Goal: Transaction & Acquisition: Purchase product/service

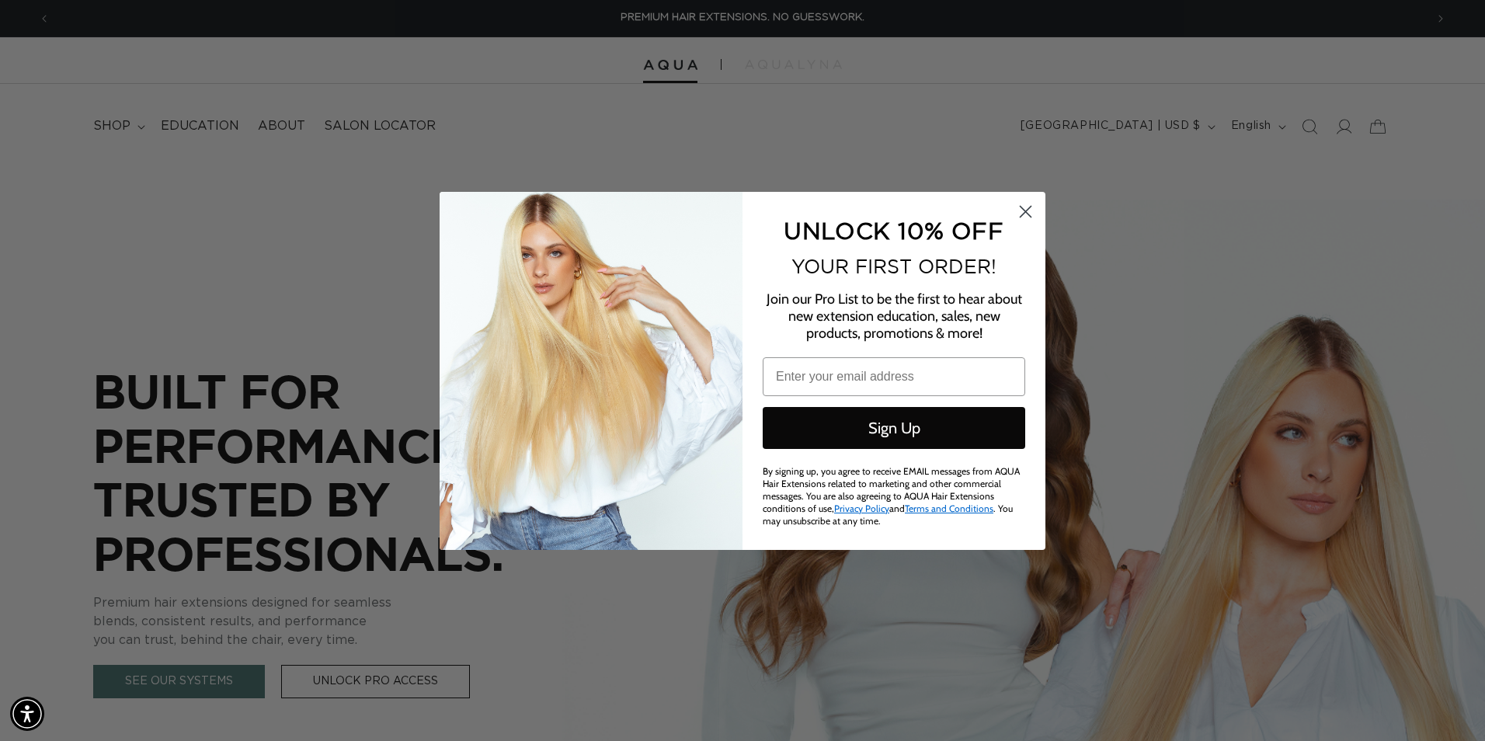
click at [1033, 207] on circle "Close dialog" at bounding box center [1026, 211] width 26 height 26
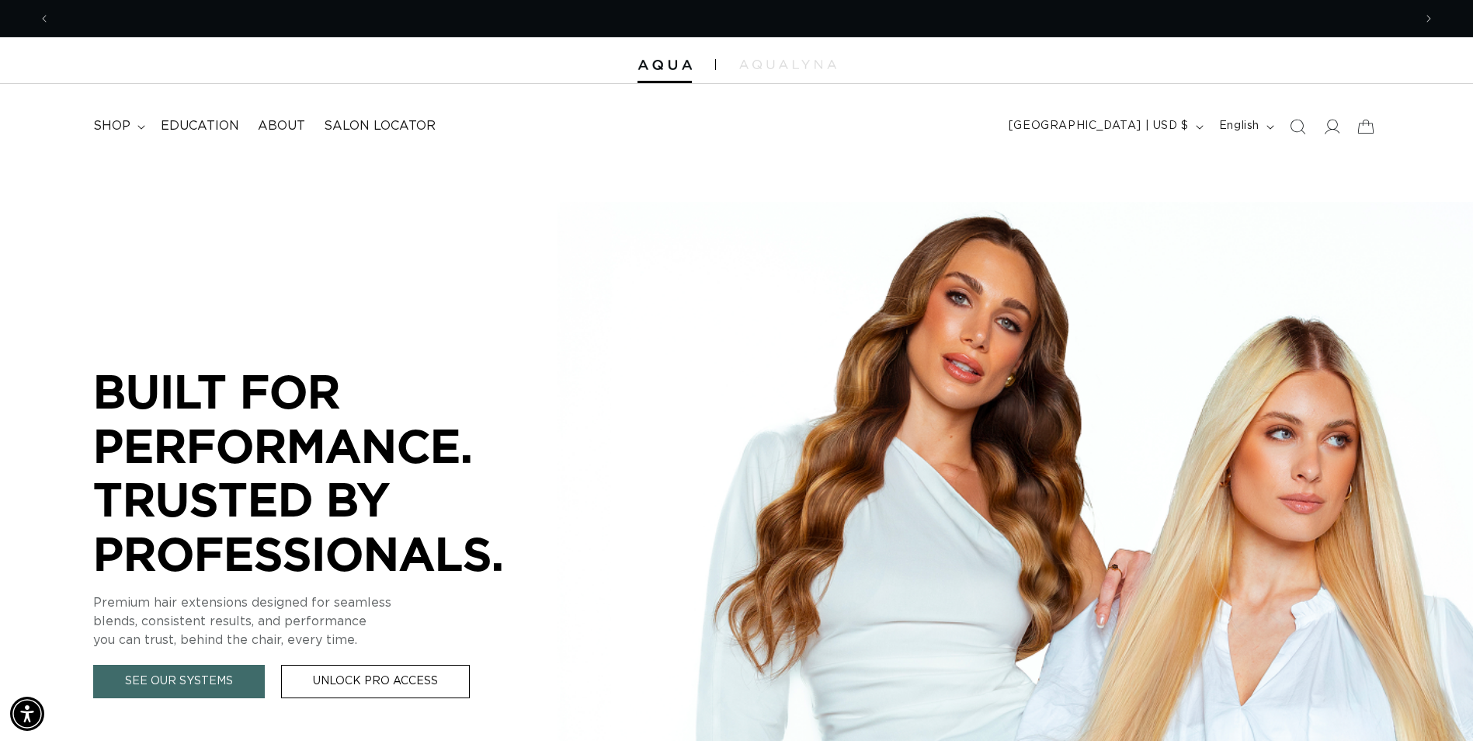
scroll to position [0, 1363]
click at [143, 125] on icon at bounding box center [141, 127] width 8 height 5
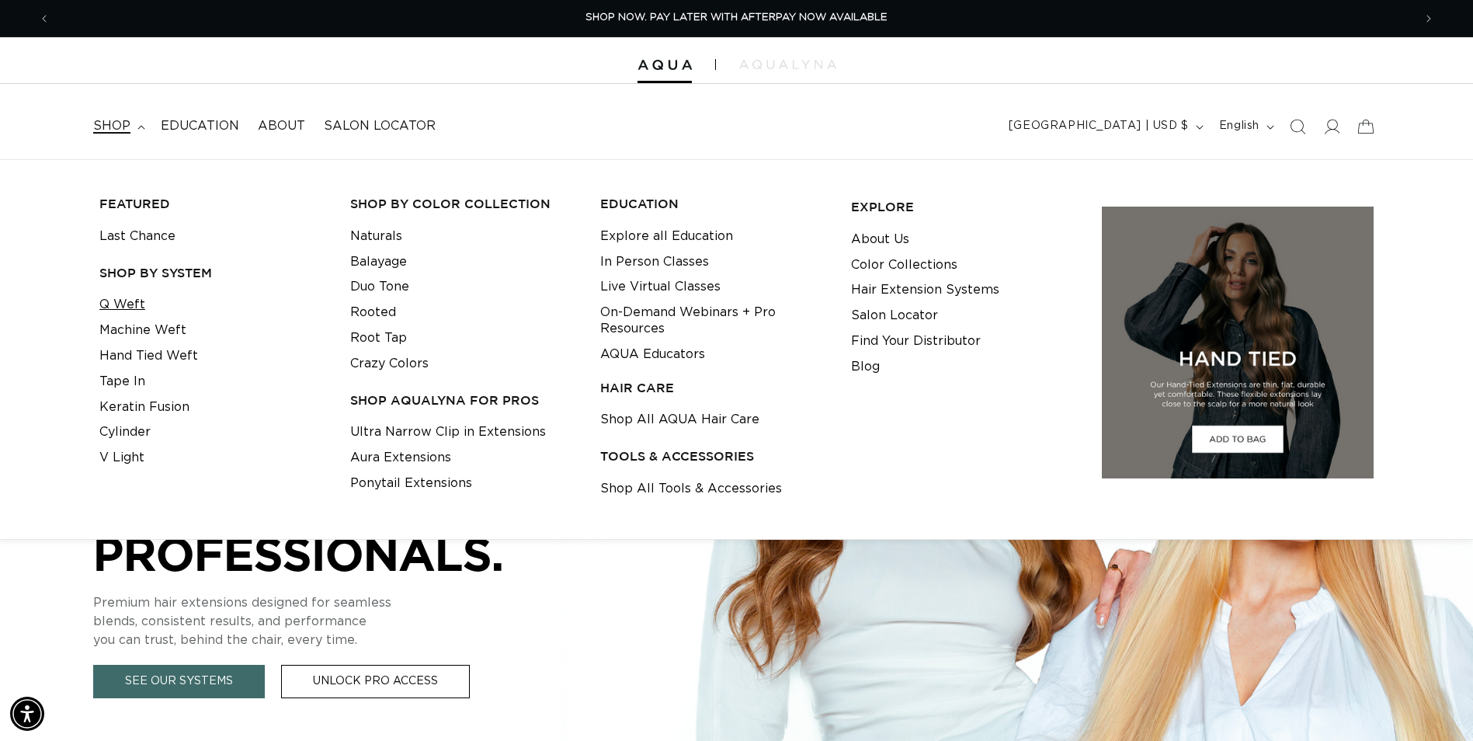
click at [123, 304] on link "Q Weft" at bounding box center [122, 305] width 46 height 26
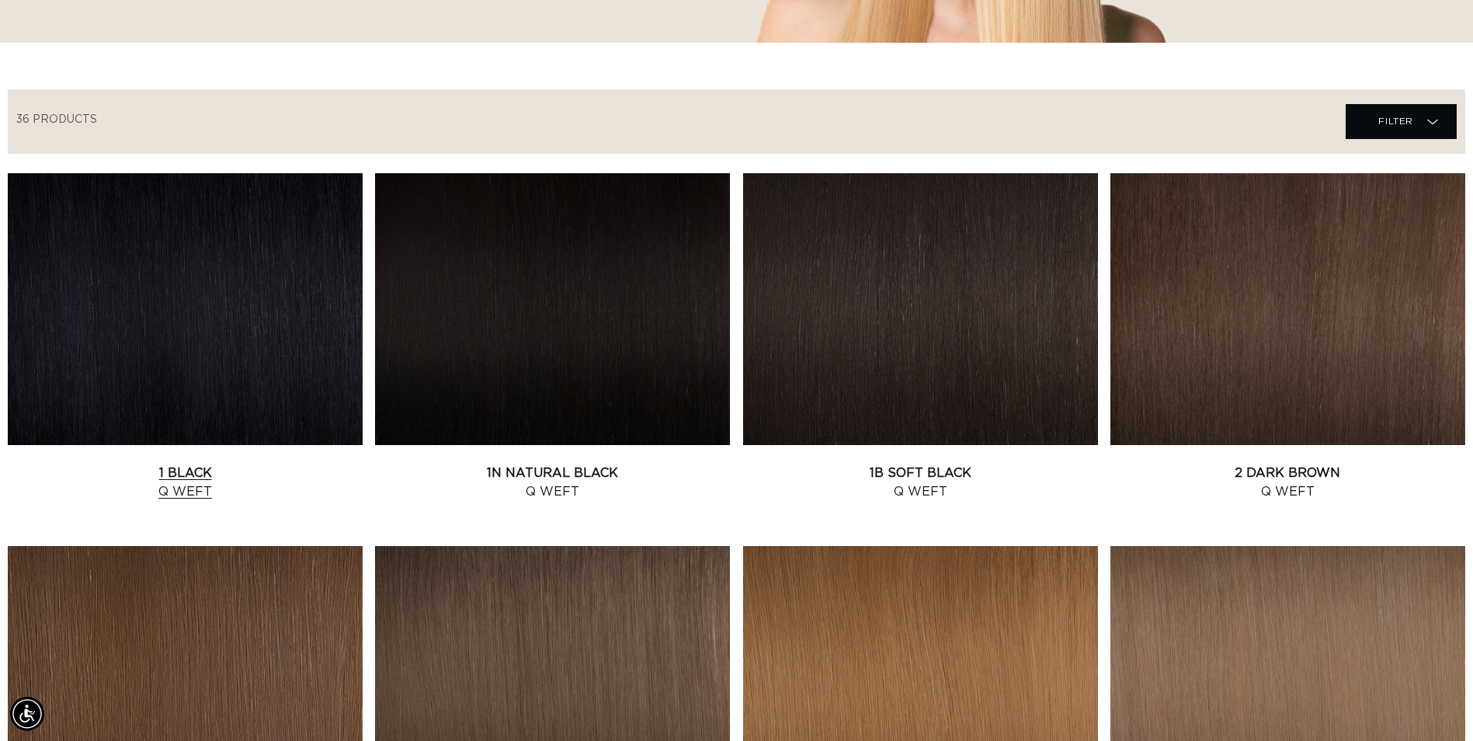
scroll to position [0, 1363]
click at [201, 478] on link "1 Black Q Weft" at bounding box center [185, 482] width 355 height 37
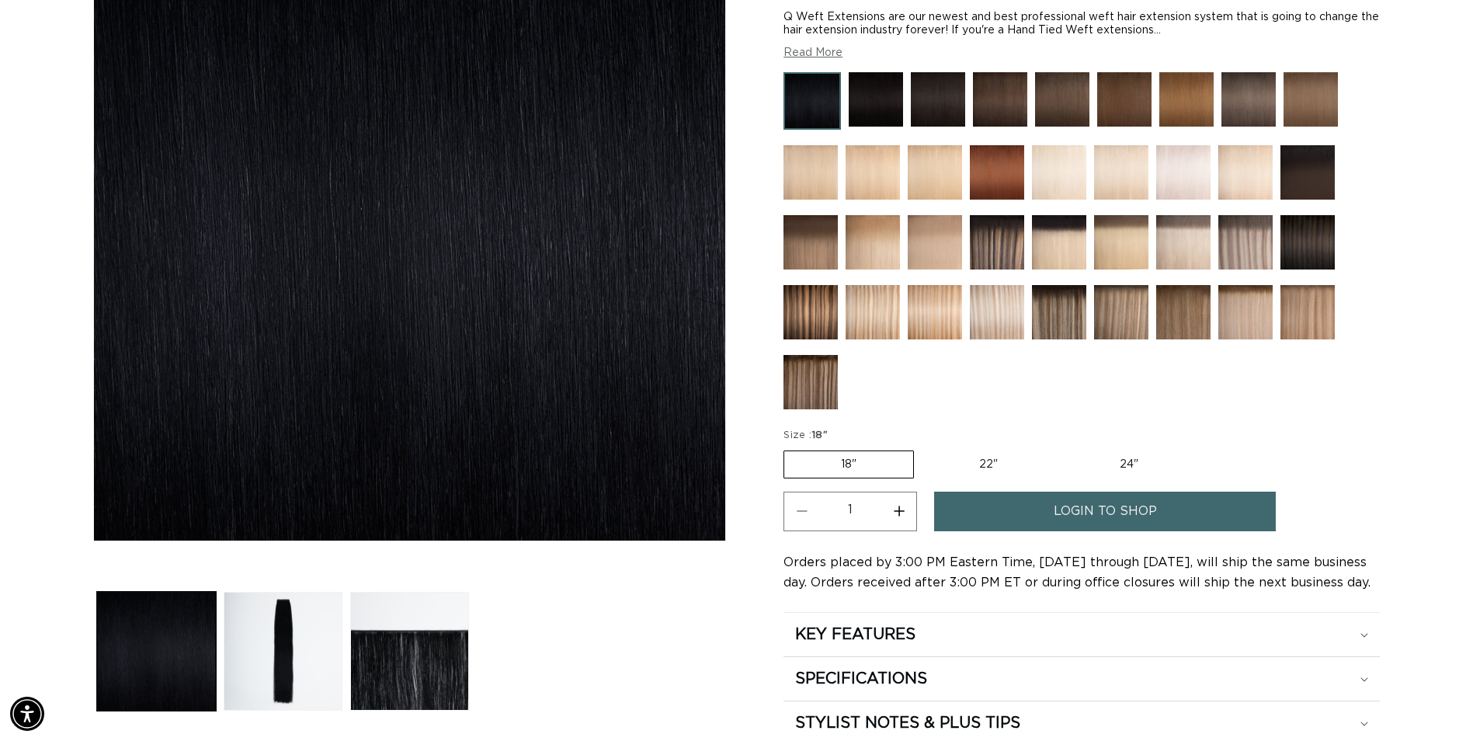
scroll to position [311, 0]
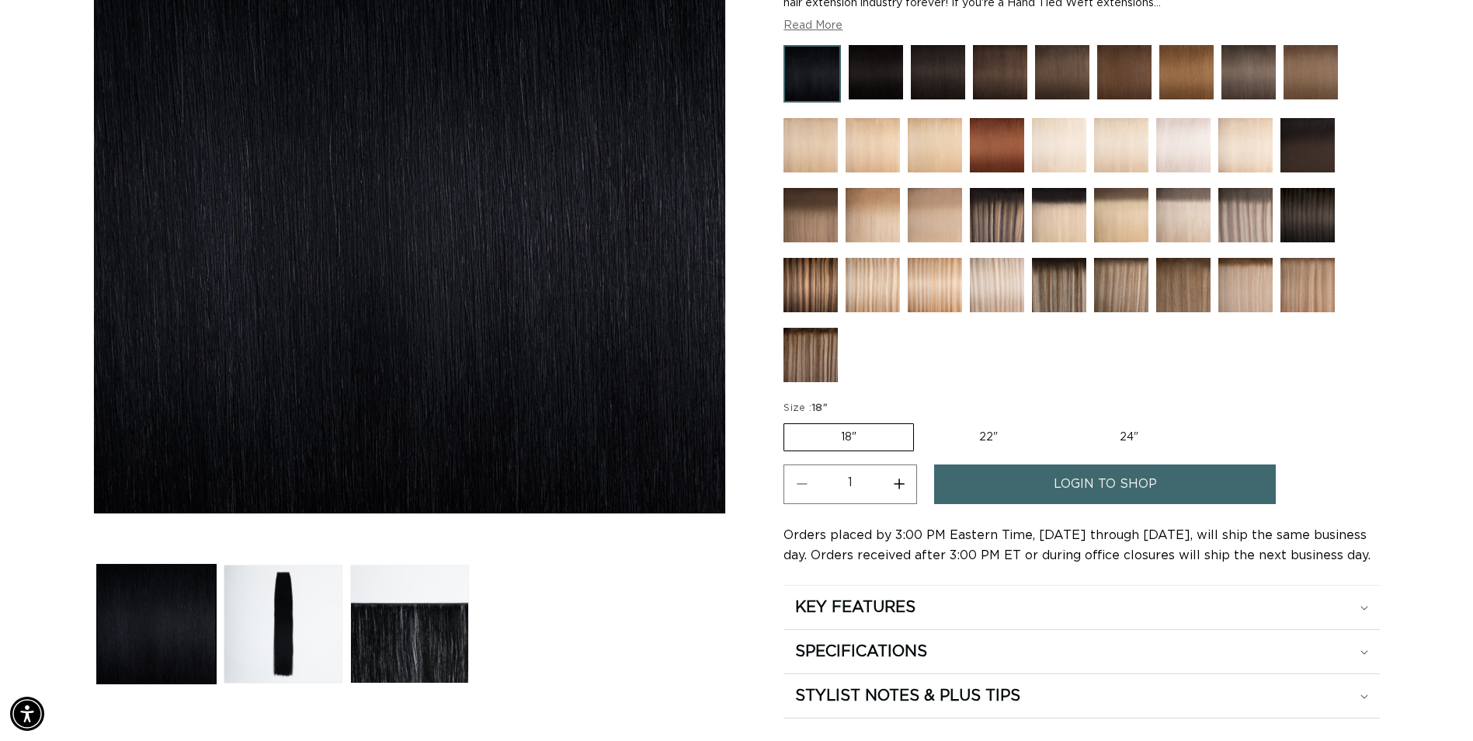
click at [984, 443] on label "22" Variant sold out or unavailable" at bounding box center [988, 437] width 132 height 26
click at [922, 421] on input "22" Variant sold out or unavailable" at bounding box center [922, 420] width 1 height 1
radio input "true"
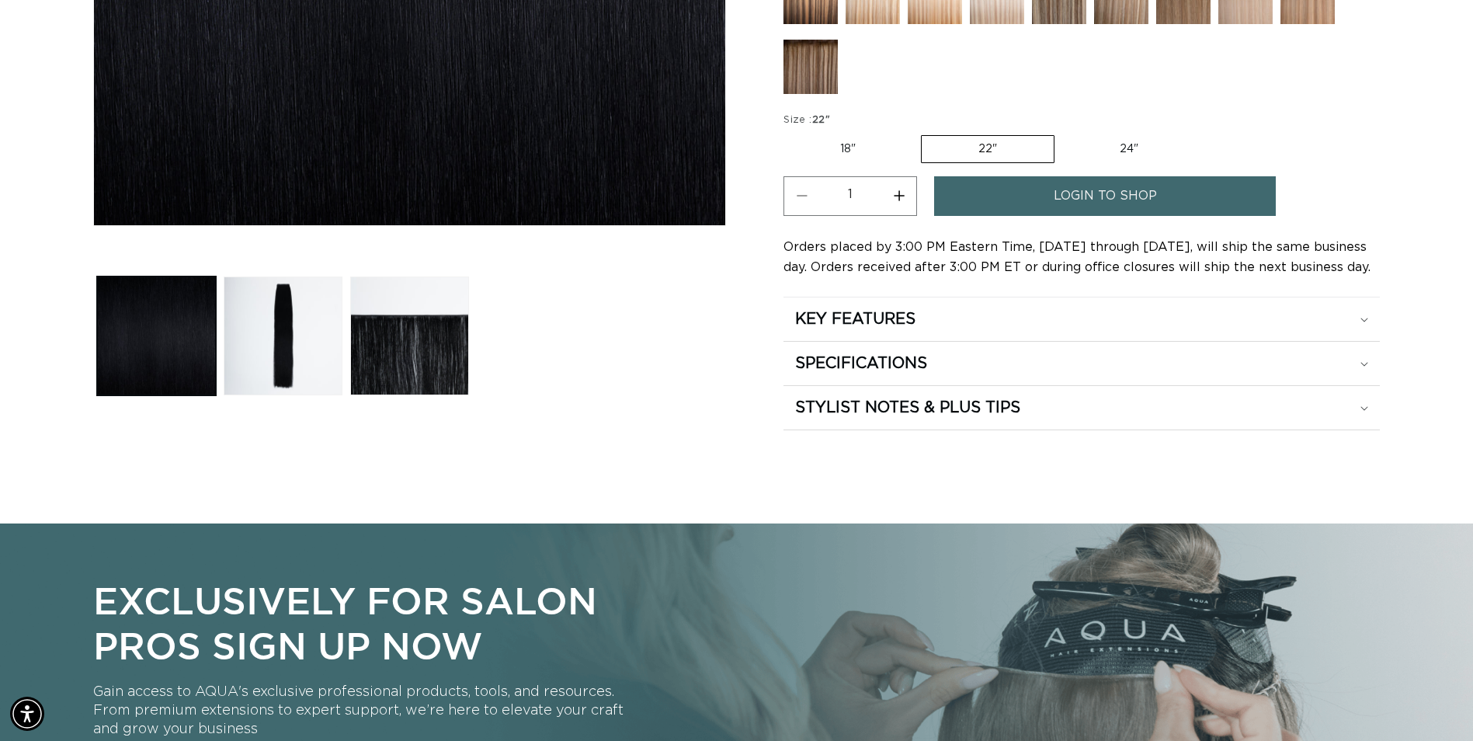
scroll to position [388, 0]
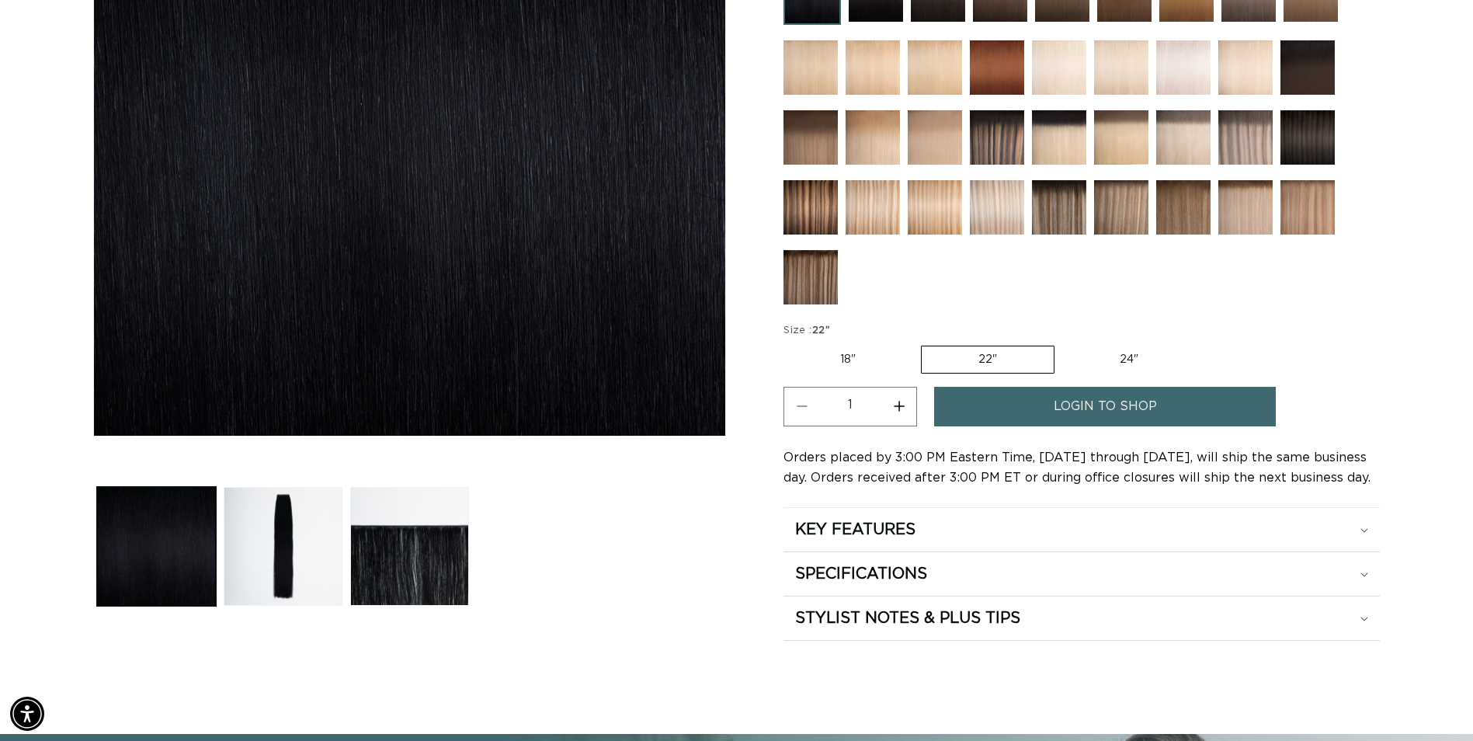
click at [1143, 401] on span "login to shop" at bounding box center [1105, 407] width 103 height 40
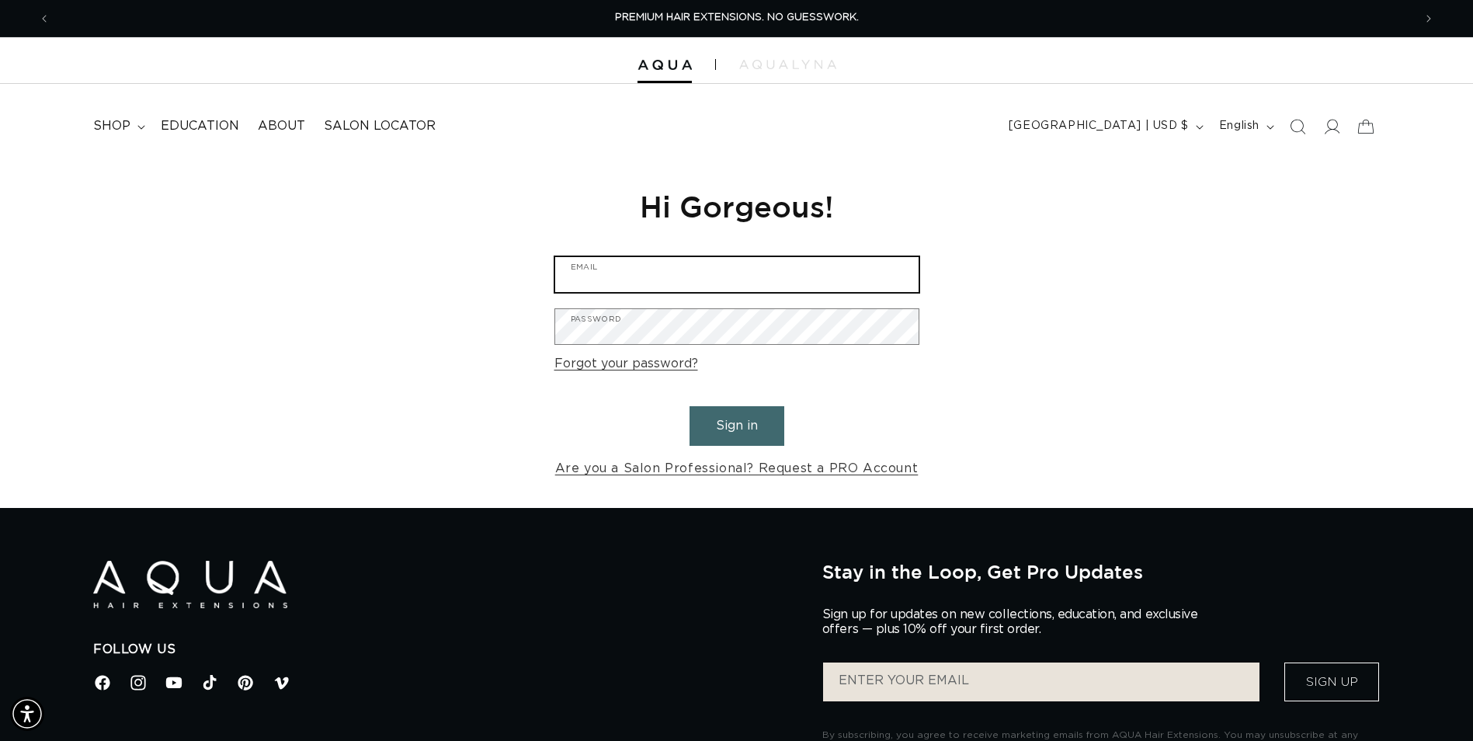
type input "info@oakandlorelsalon.com"
click at [742, 418] on button "Sign in" at bounding box center [737, 426] width 95 height 40
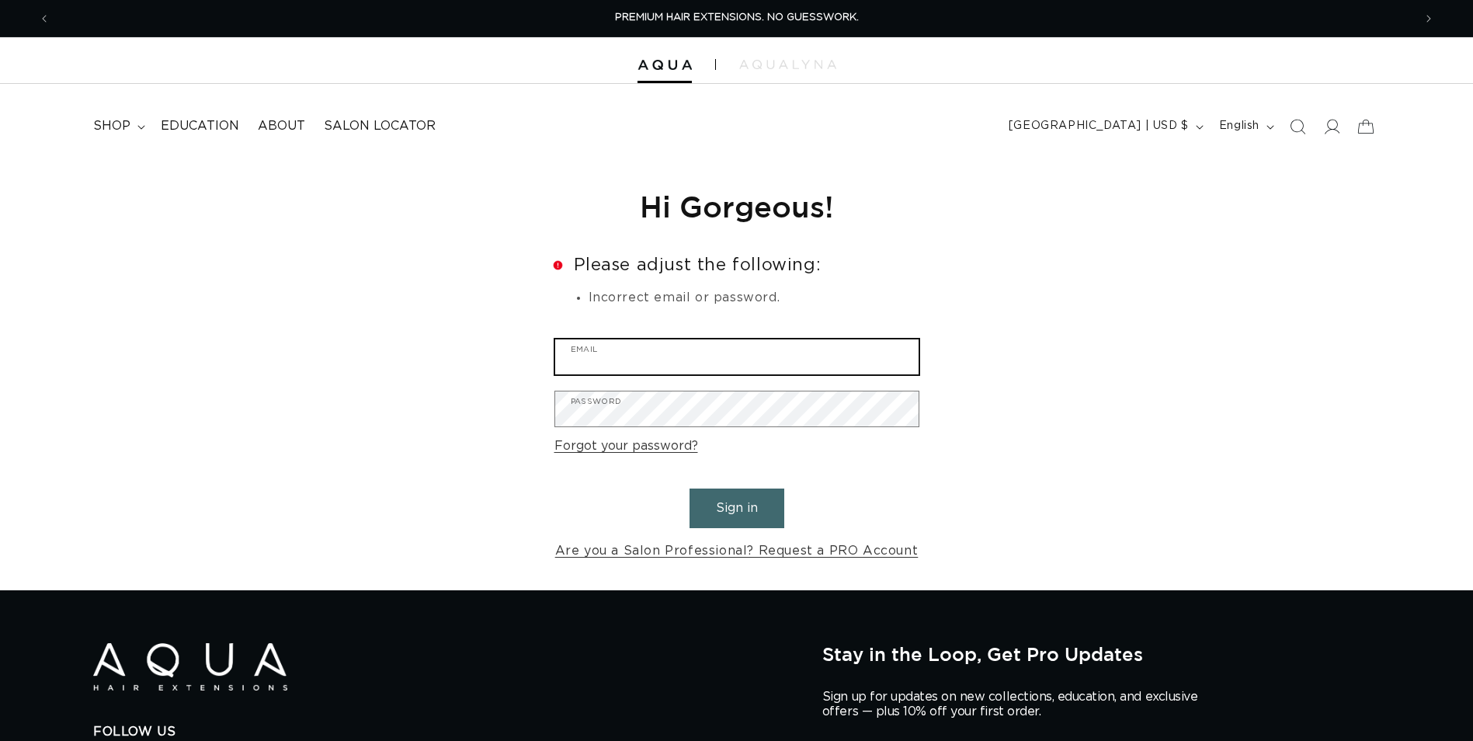
type input "[EMAIL_ADDRESS][DOMAIN_NAME]"
click at [651, 353] on input "[EMAIL_ADDRESS][DOMAIN_NAME]" at bounding box center [736, 356] width 363 height 35
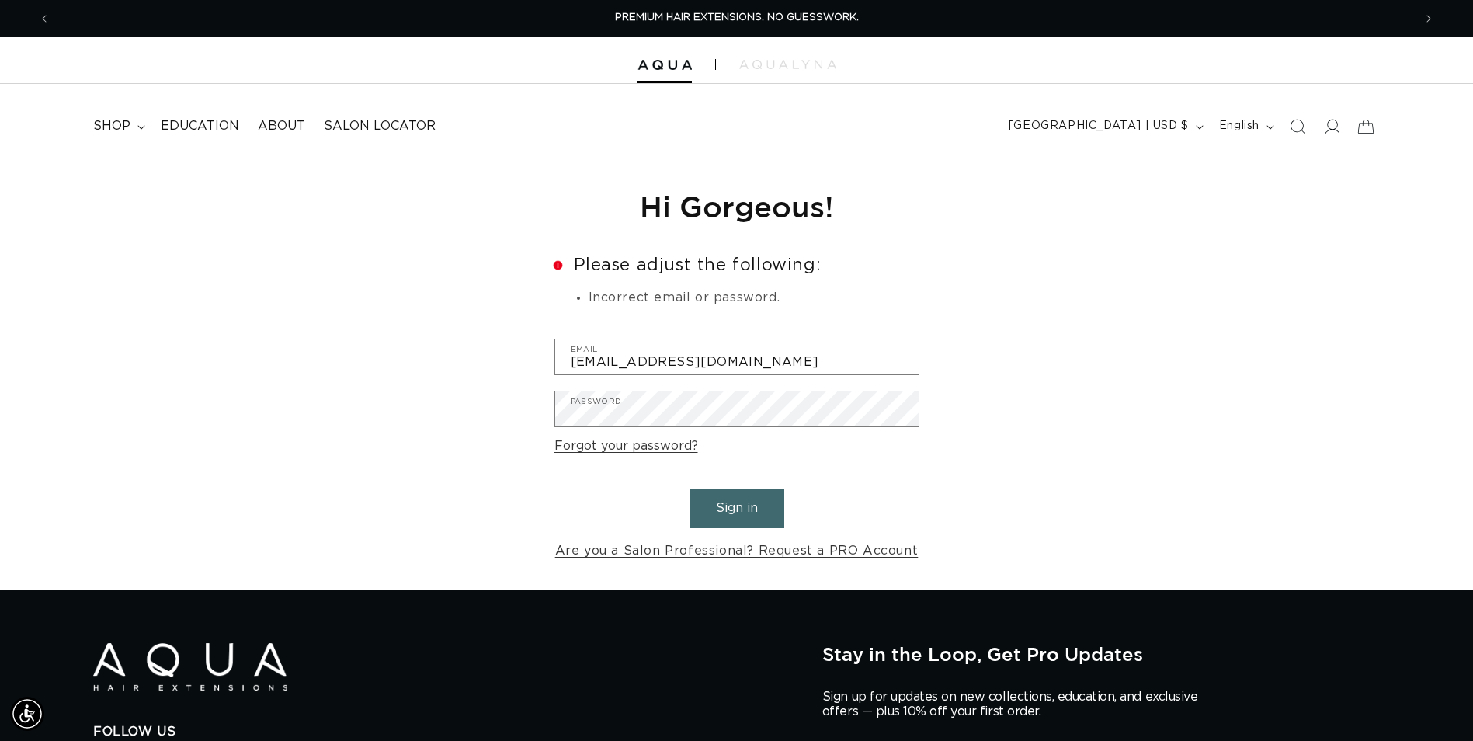
click at [546, 401] on div "Reset your password We will send you an email to reset your password Email Subm…" at bounding box center [737, 374] width 388 height 431
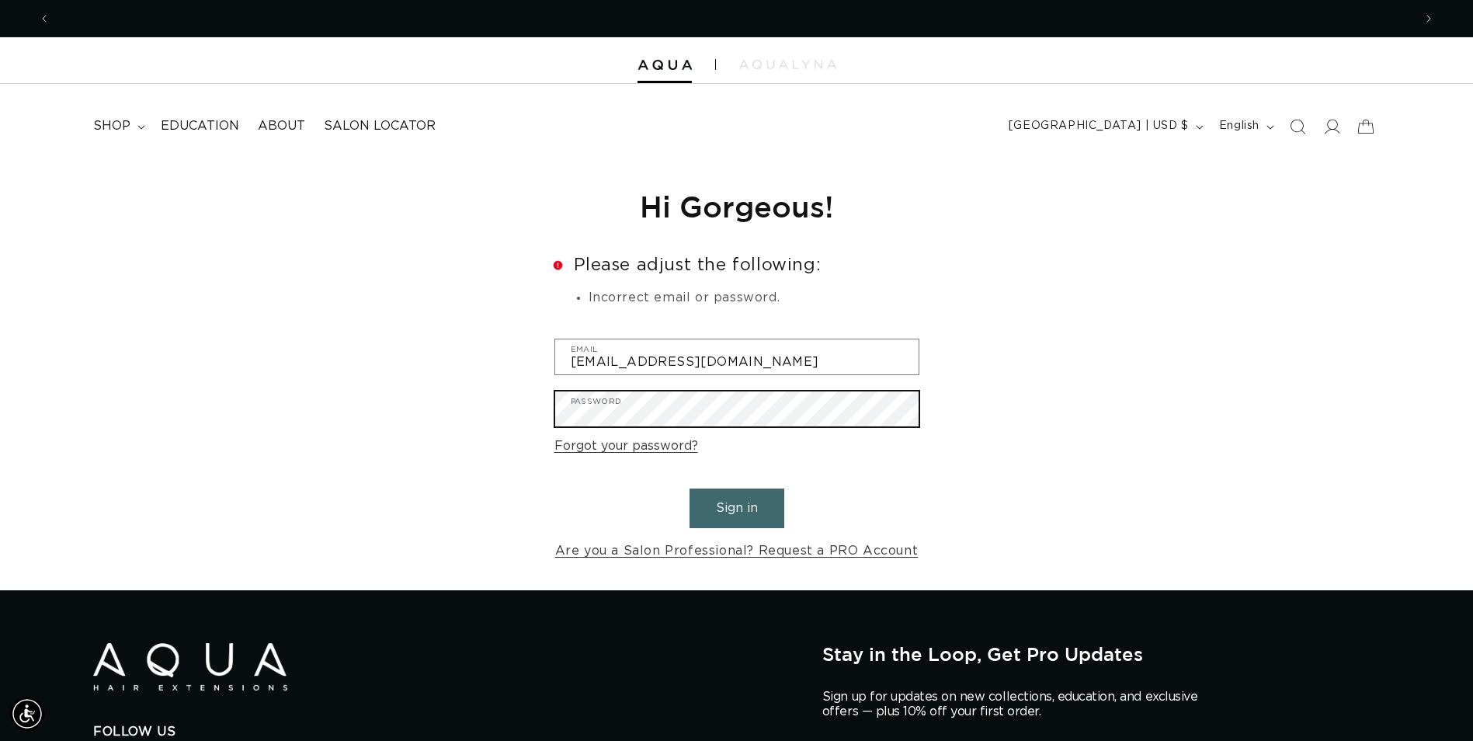
scroll to position [0, 1363]
click at [510, 424] on div "Reset your password We will send you an email to reset your password Email Subm…" at bounding box center [736, 374] width 1473 height 431
click at [690, 488] on button "Sign in" at bounding box center [737, 508] width 95 height 40
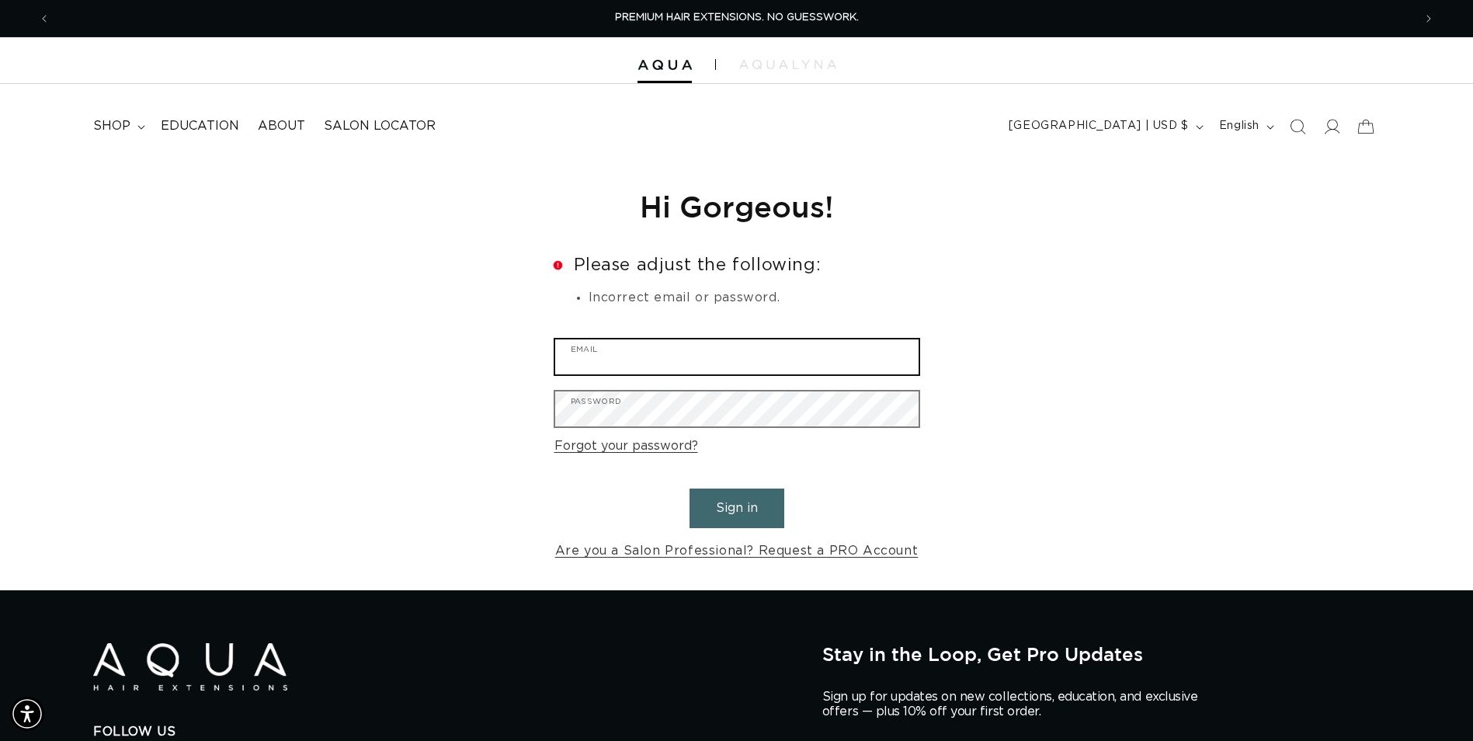
type input "[EMAIL_ADDRESS][DOMAIN_NAME]"
click at [690, 488] on button "Sign in" at bounding box center [737, 508] width 95 height 40
type input "info@oakandlorelsalon.com"
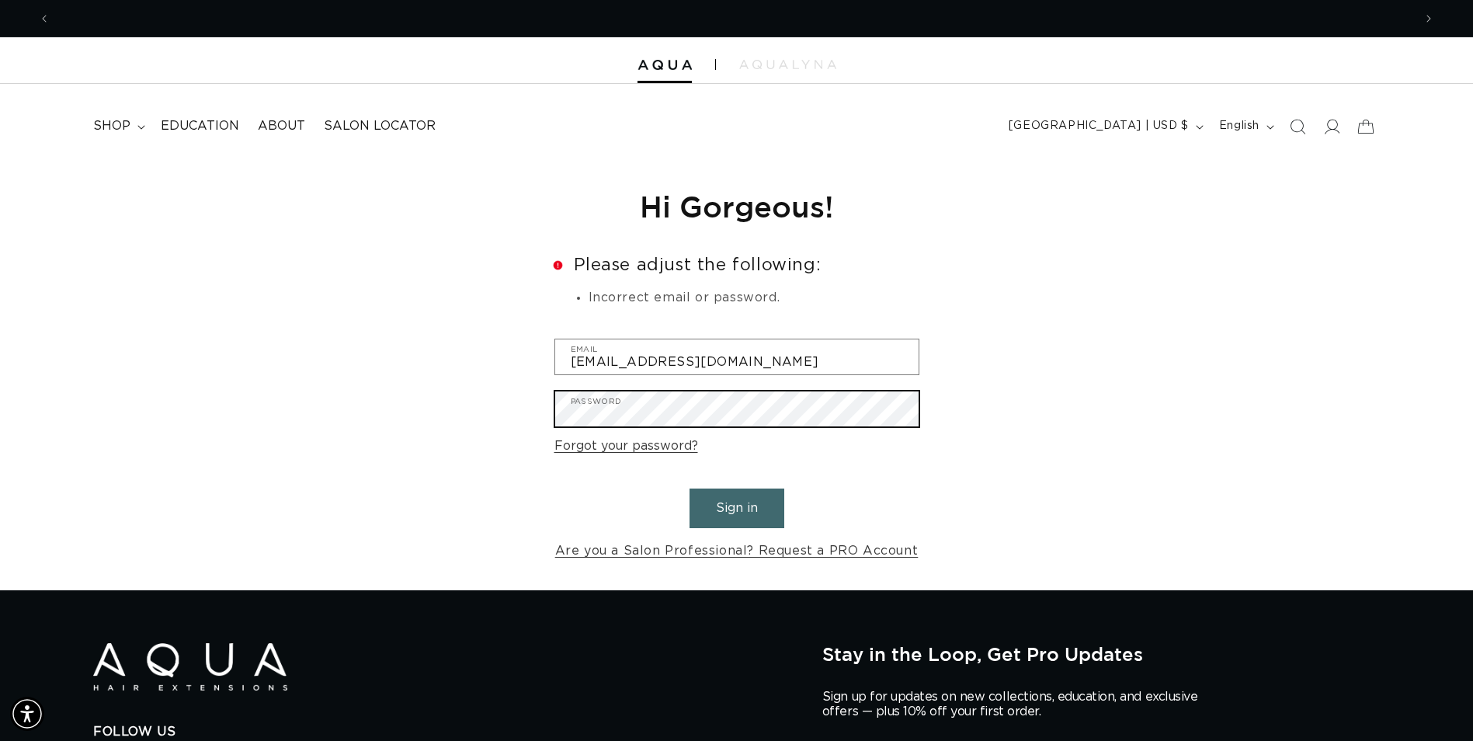
scroll to position [0, 2726]
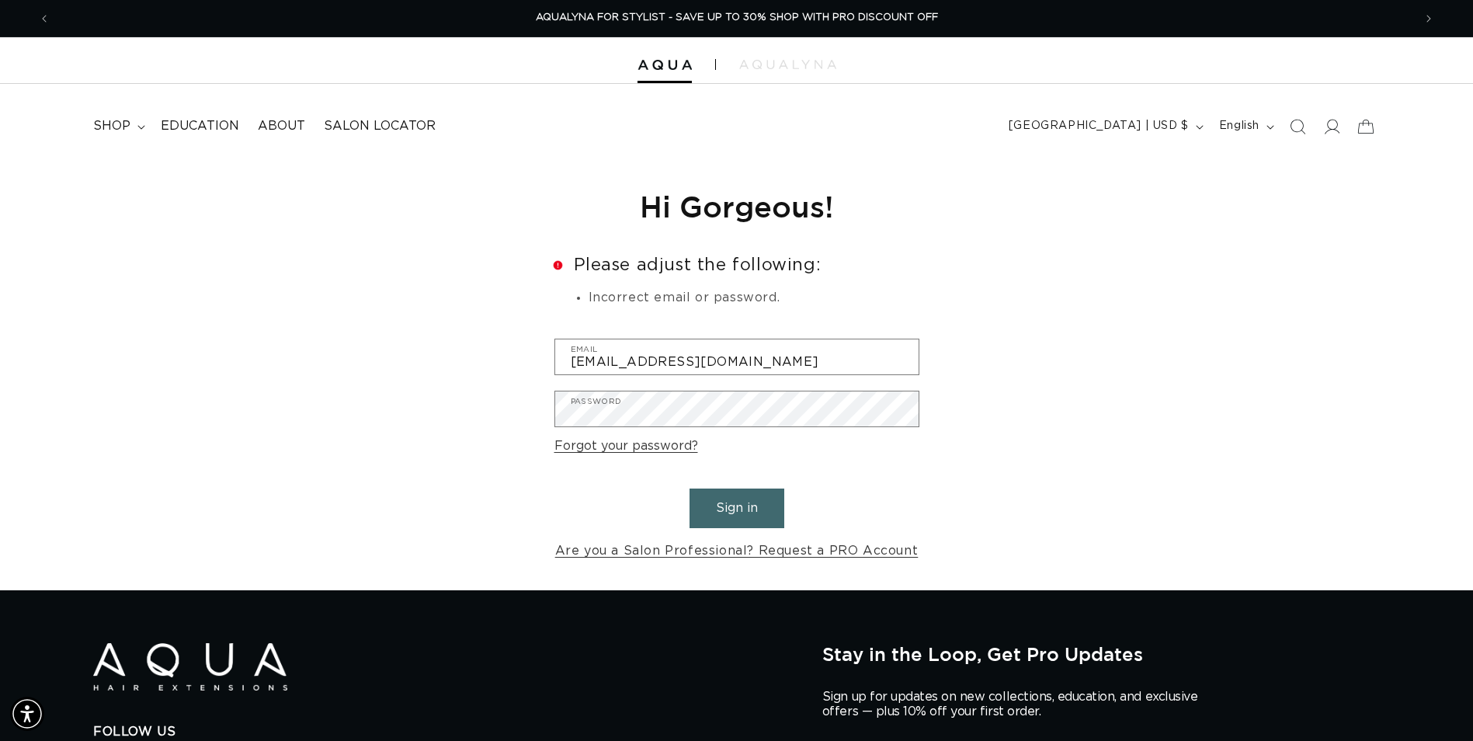
click at [979, 456] on div "Reset your password We will send you an email to reset your password Email Subm…" at bounding box center [736, 374] width 1473 height 431
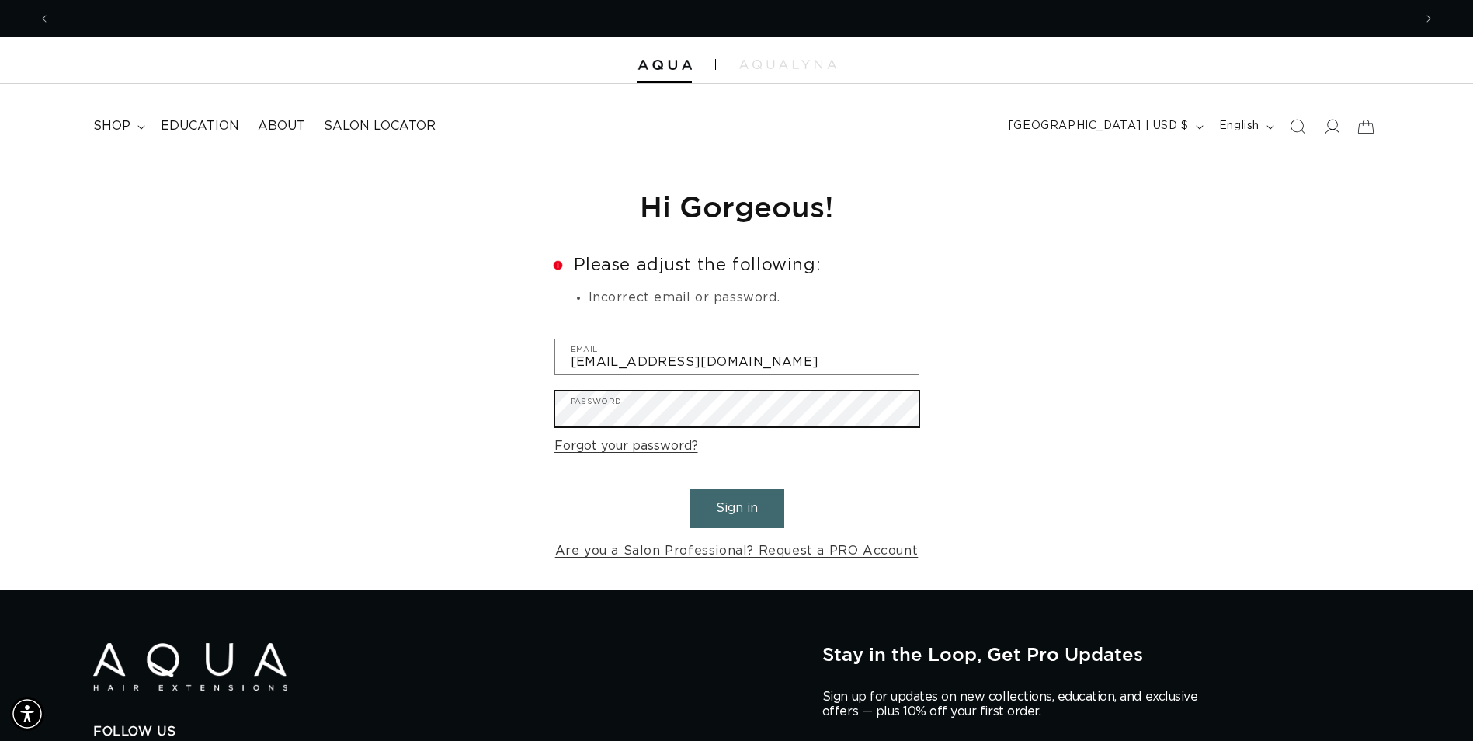
scroll to position [0, 0]
click at [539, 410] on div "Reset your password We will send you an email to reset your password Email Subm…" at bounding box center [736, 374] width 1473 height 431
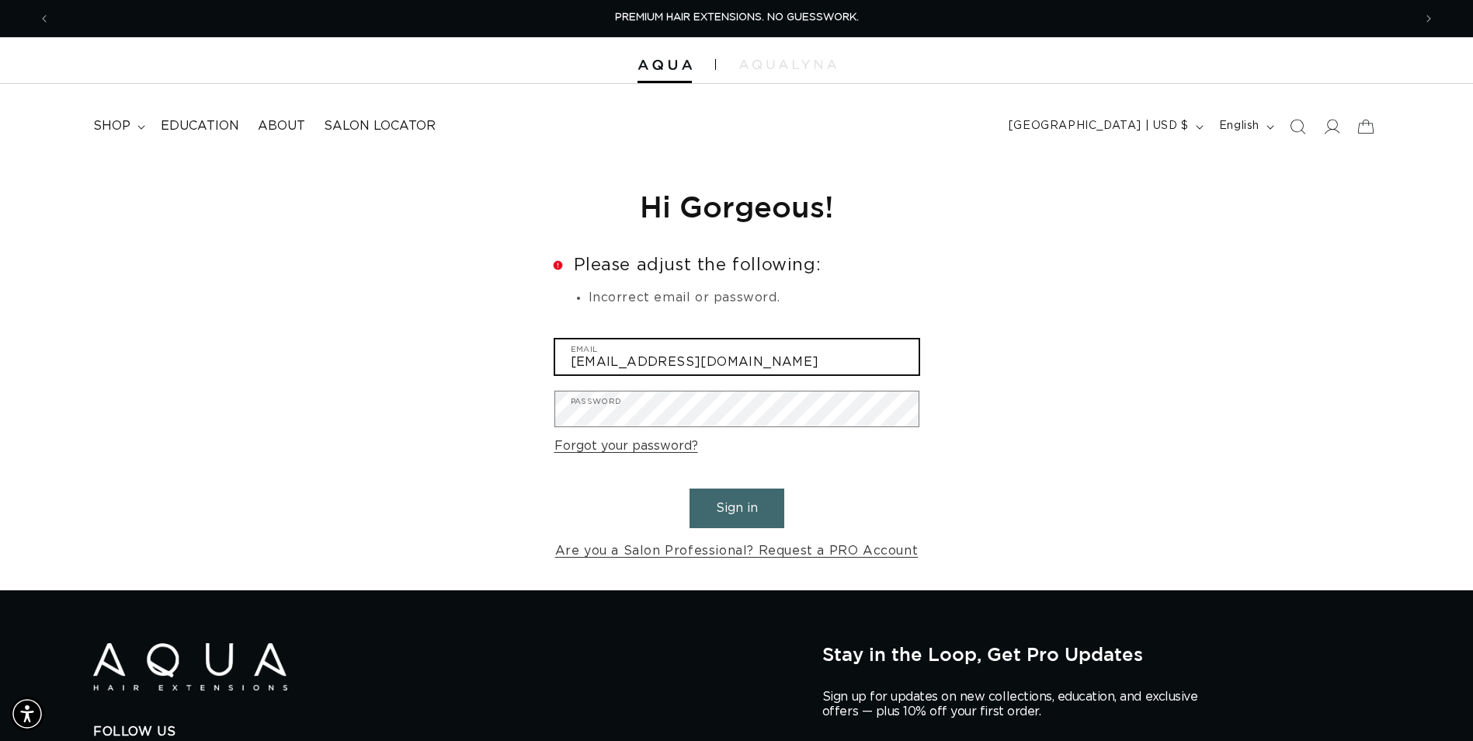
click at [760, 361] on input "info@oakandlorelsalon.com" at bounding box center [736, 356] width 363 height 35
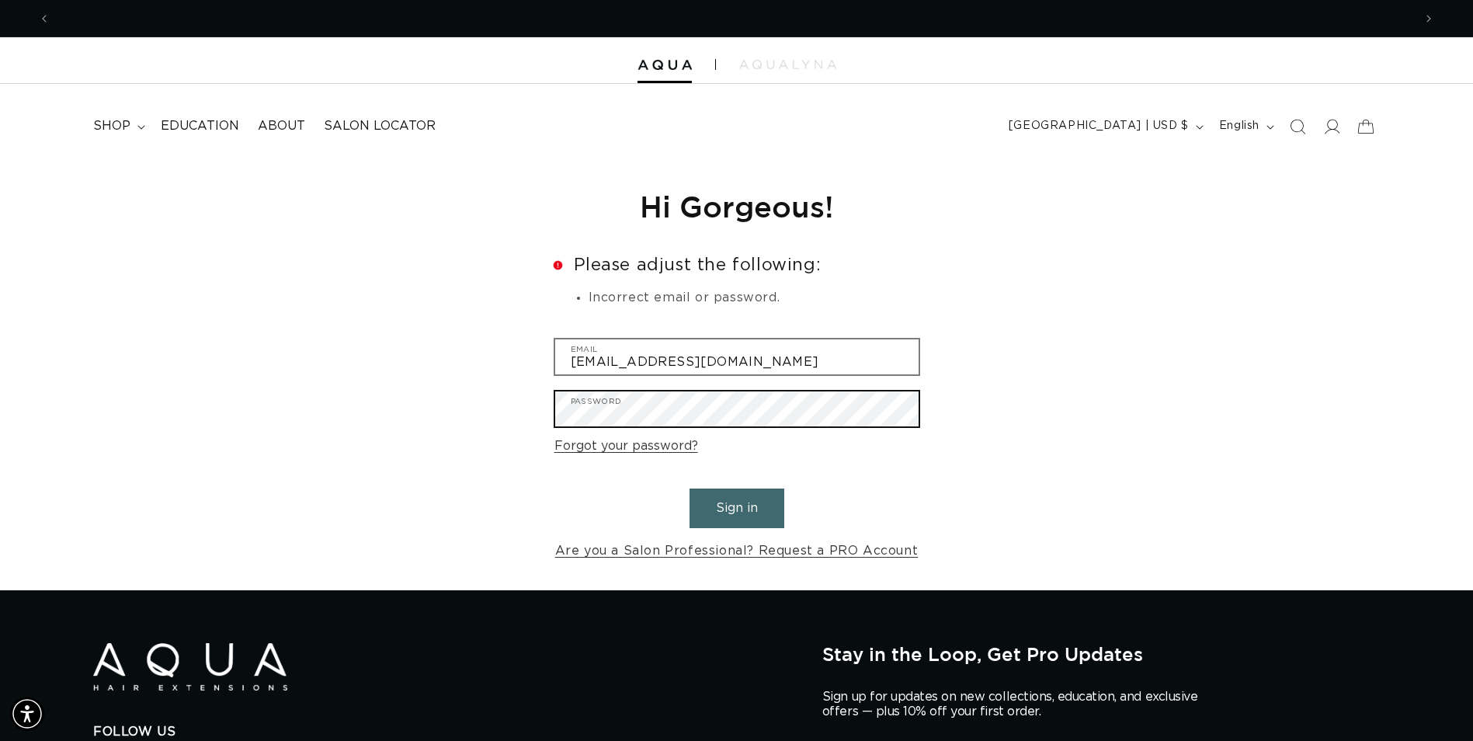
scroll to position [0, 1363]
click at [690, 488] on button "Sign in" at bounding box center [737, 508] width 95 height 40
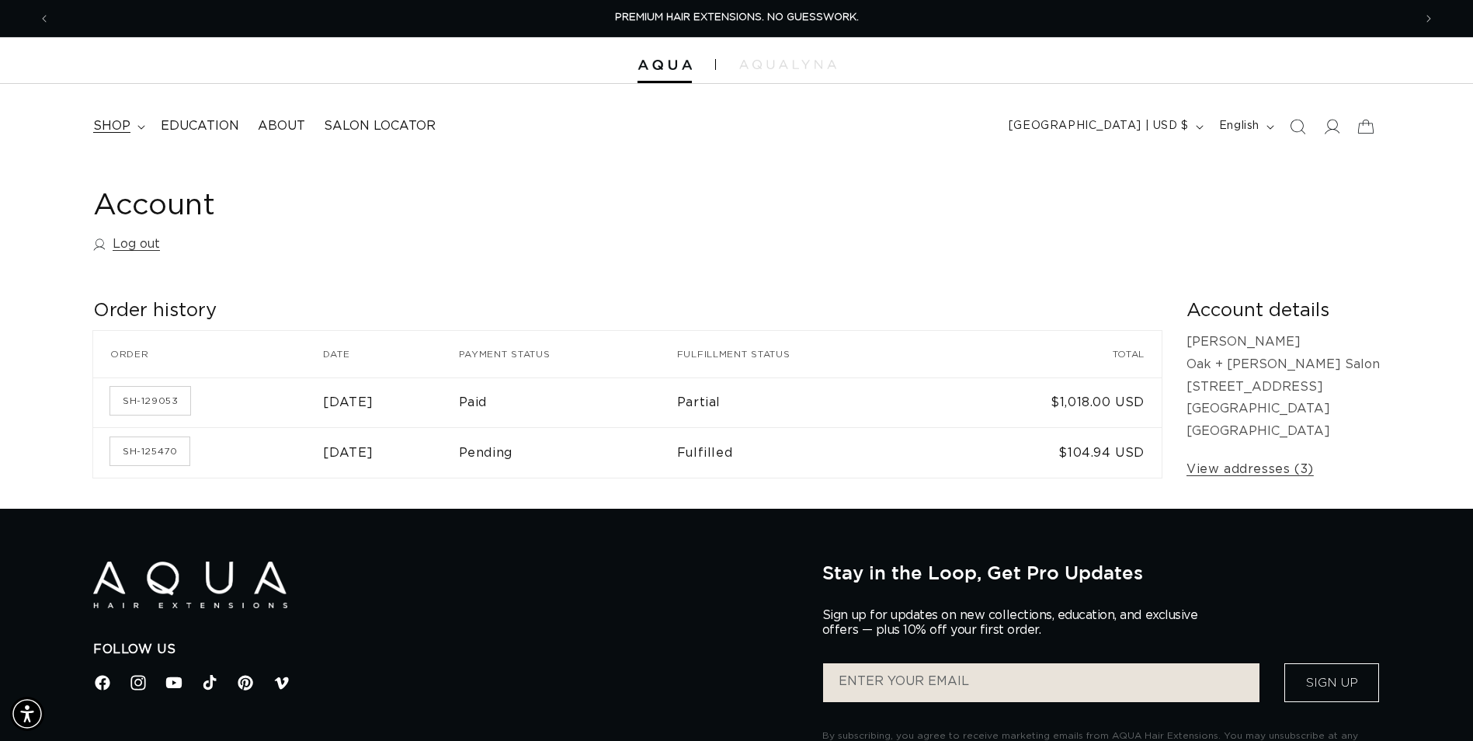
click at [136, 130] on summary "shop" at bounding box center [118, 126] width 68 height 35
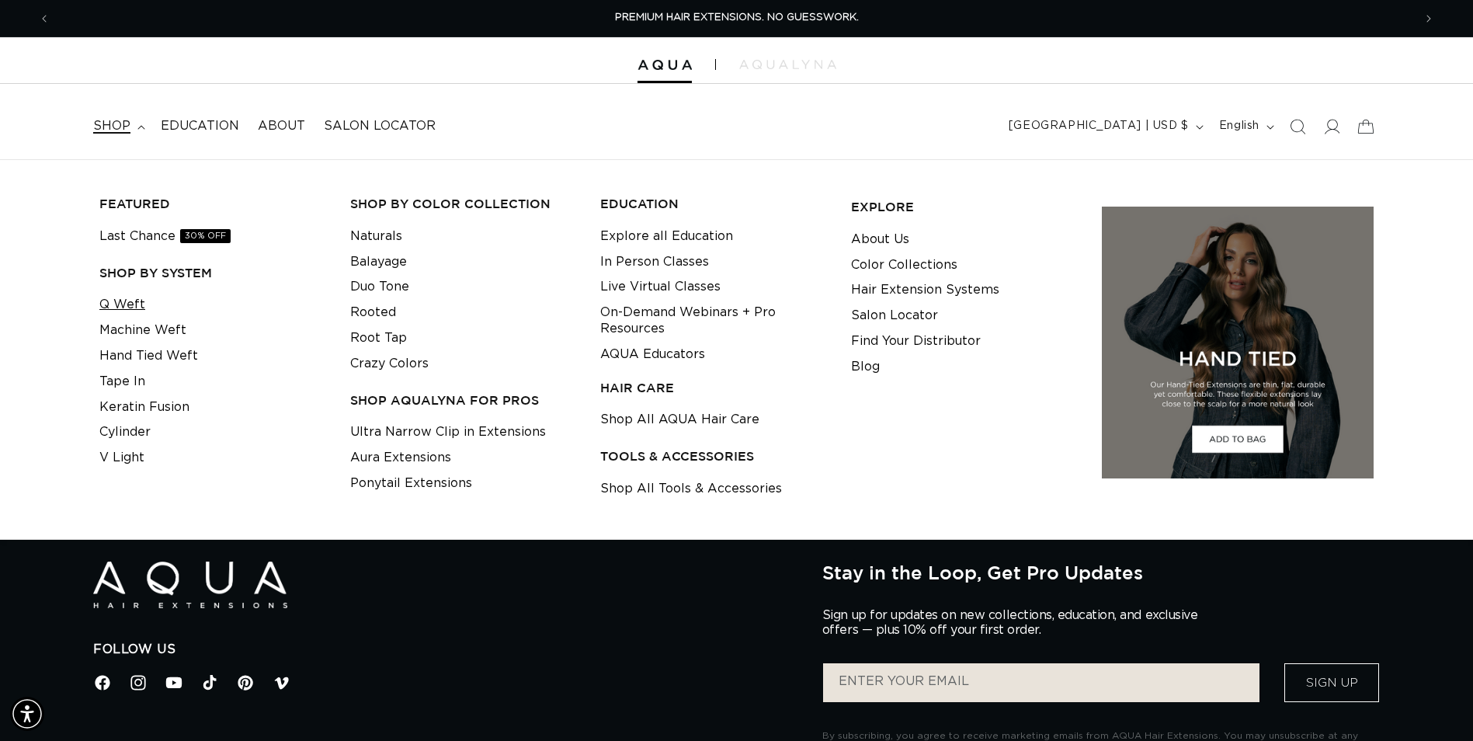
click at [123, 304] on link "Q Weft" at bounding box center [122, 305] width 46 height 26
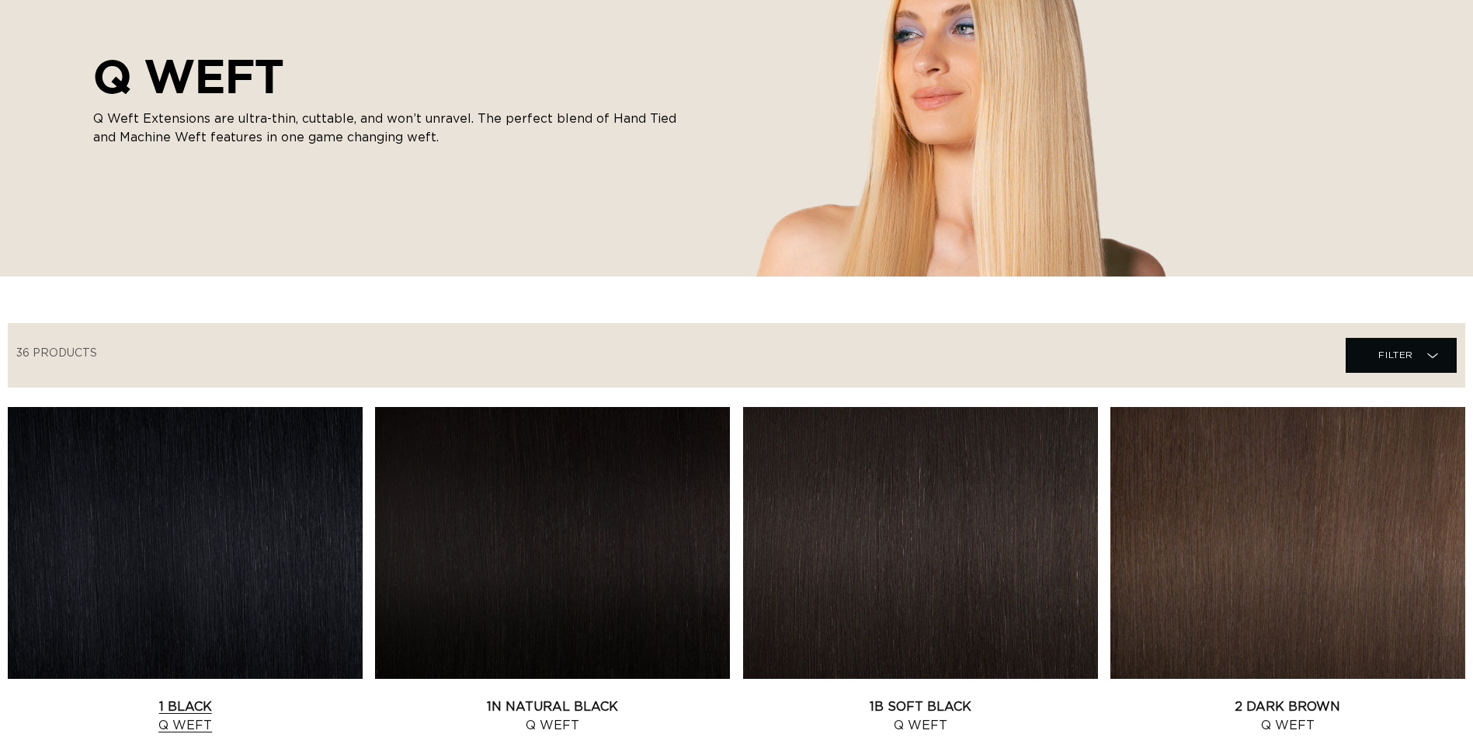
scroll to position [233, 0]
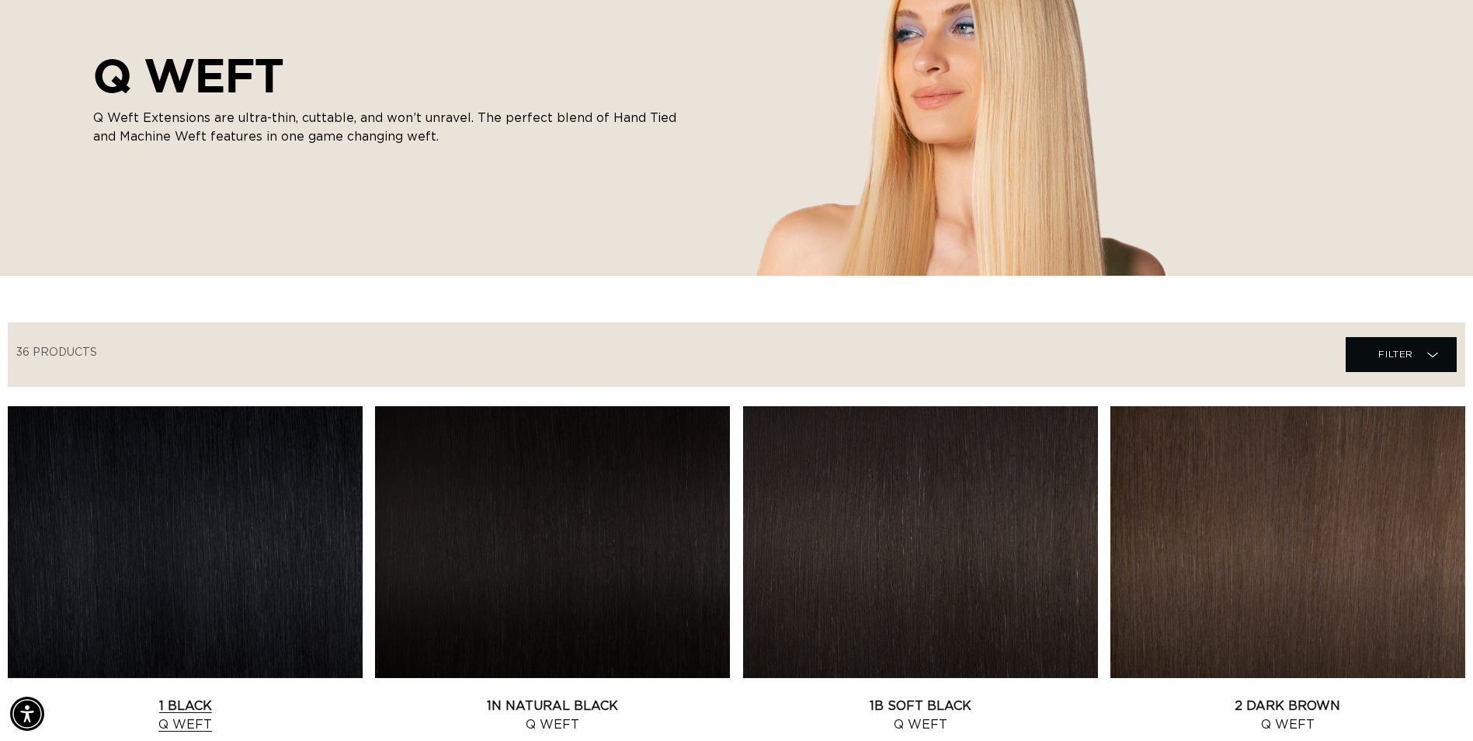
click at [196, 697] on link "1 Black Q Weft" at bounding box center [185, 715] width 355 height 37
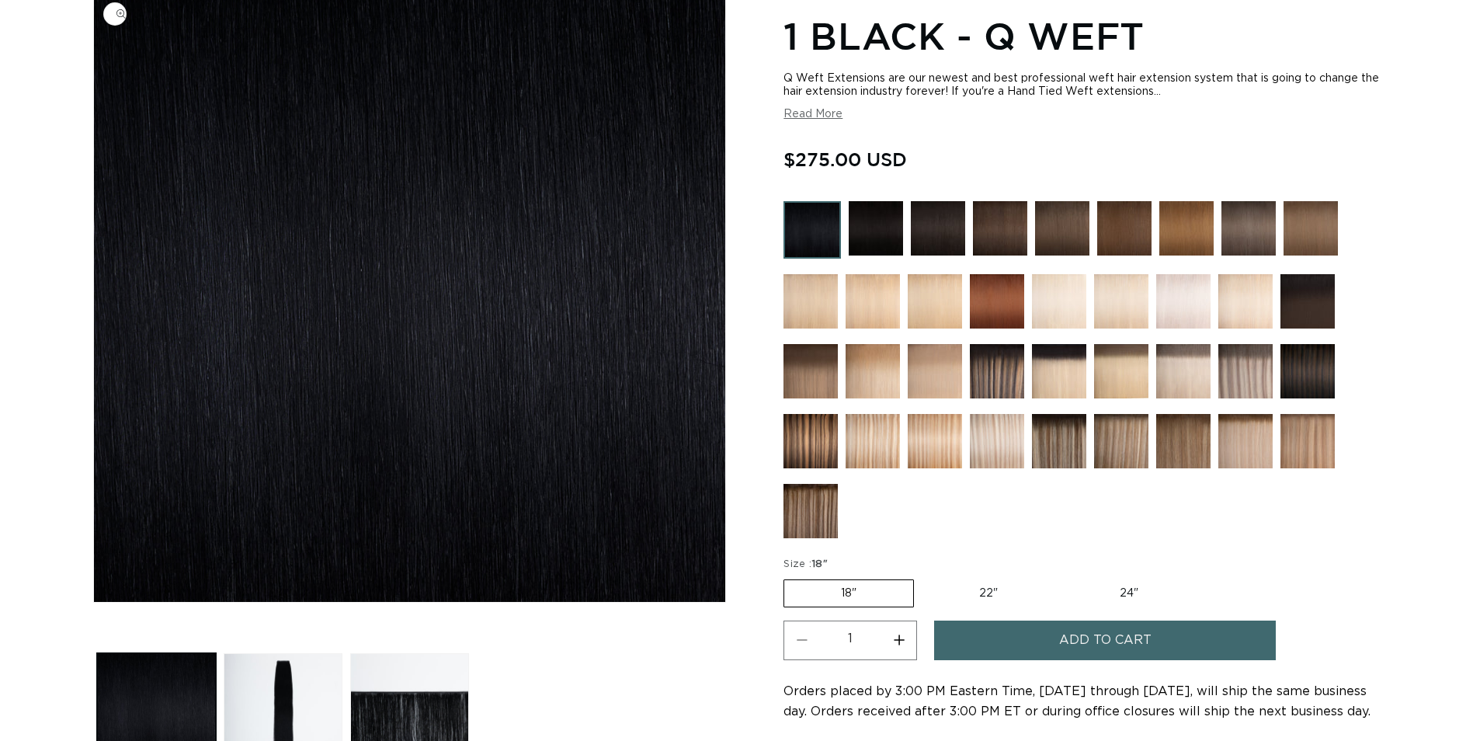
scroll to position [233, 0]
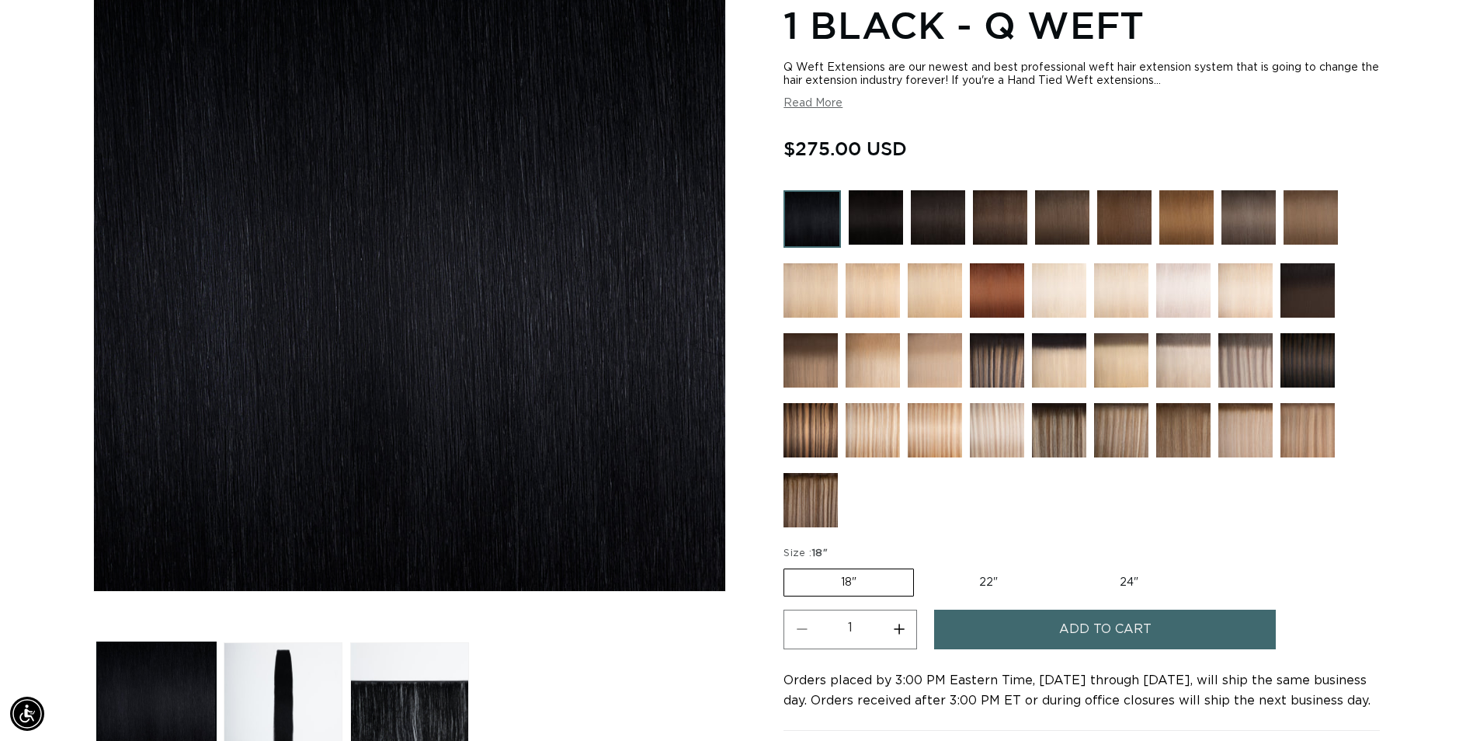
click at [1006, 587] on label "22" Variant sold out or unavailable" at bounding box center [988, 582] width 132 height 26
click at [922, 566] on input "22" Variant sold out or unavailable" at bounding box center [922, 565] width 1 height 1
radio input "true"
click at [892, 633] on button "Increase quantity for 1 Black - Q Weft" at bounding box center [898, 630] width 35 height 40
type input "2"
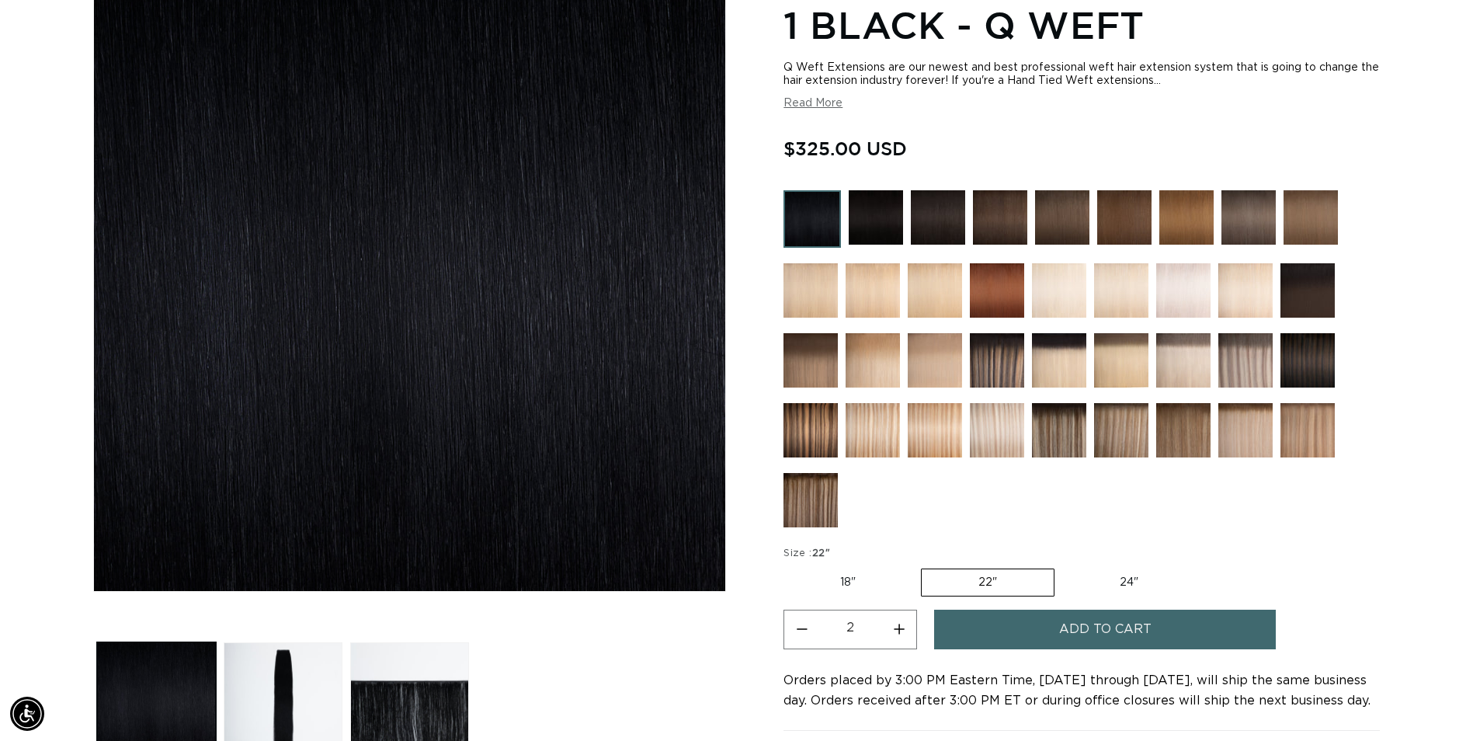
click at [1100, 630] on span "Add to cart" at bounding box center [1105, 630] width 92 height 40
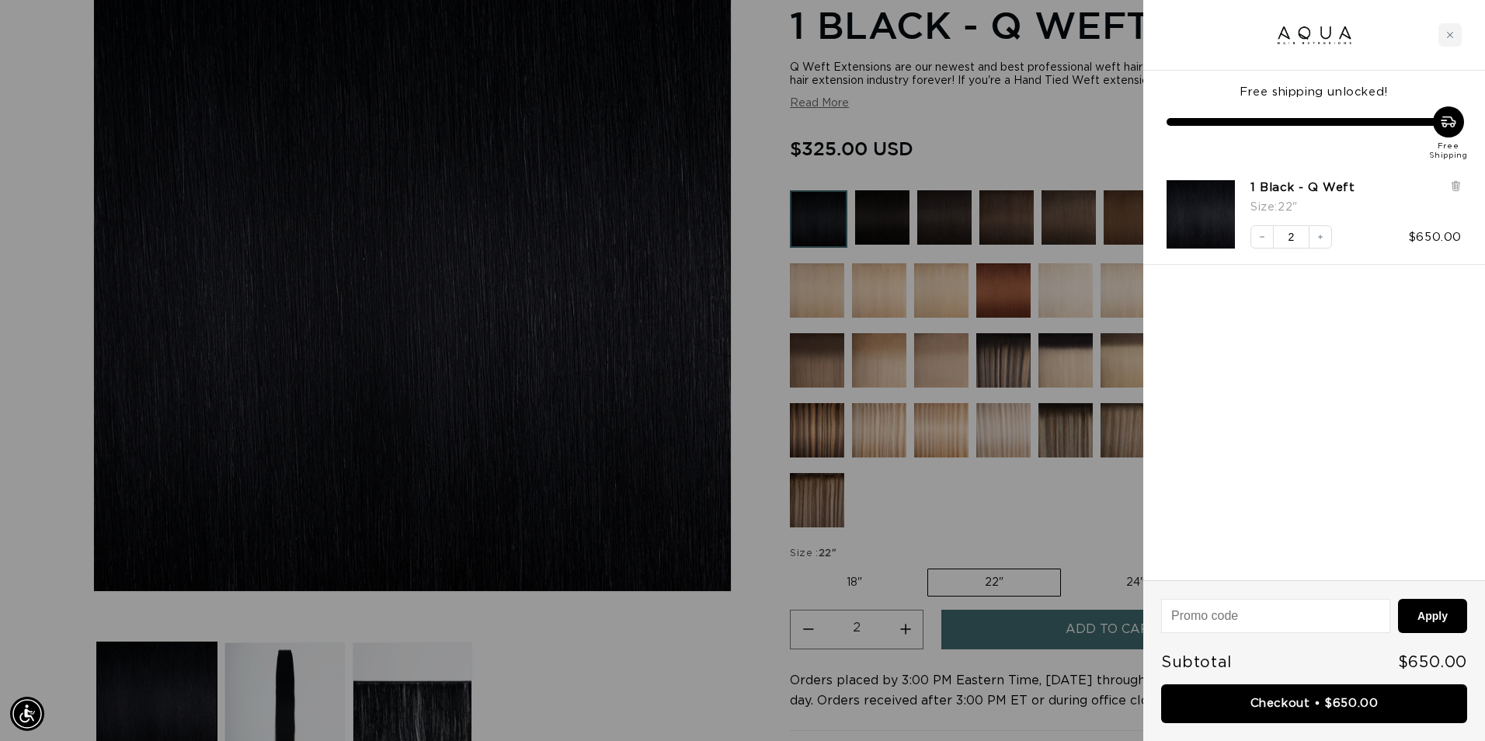
scroll to position [0, 1374]
